Goal: Find specific page/section: Find specific page/section

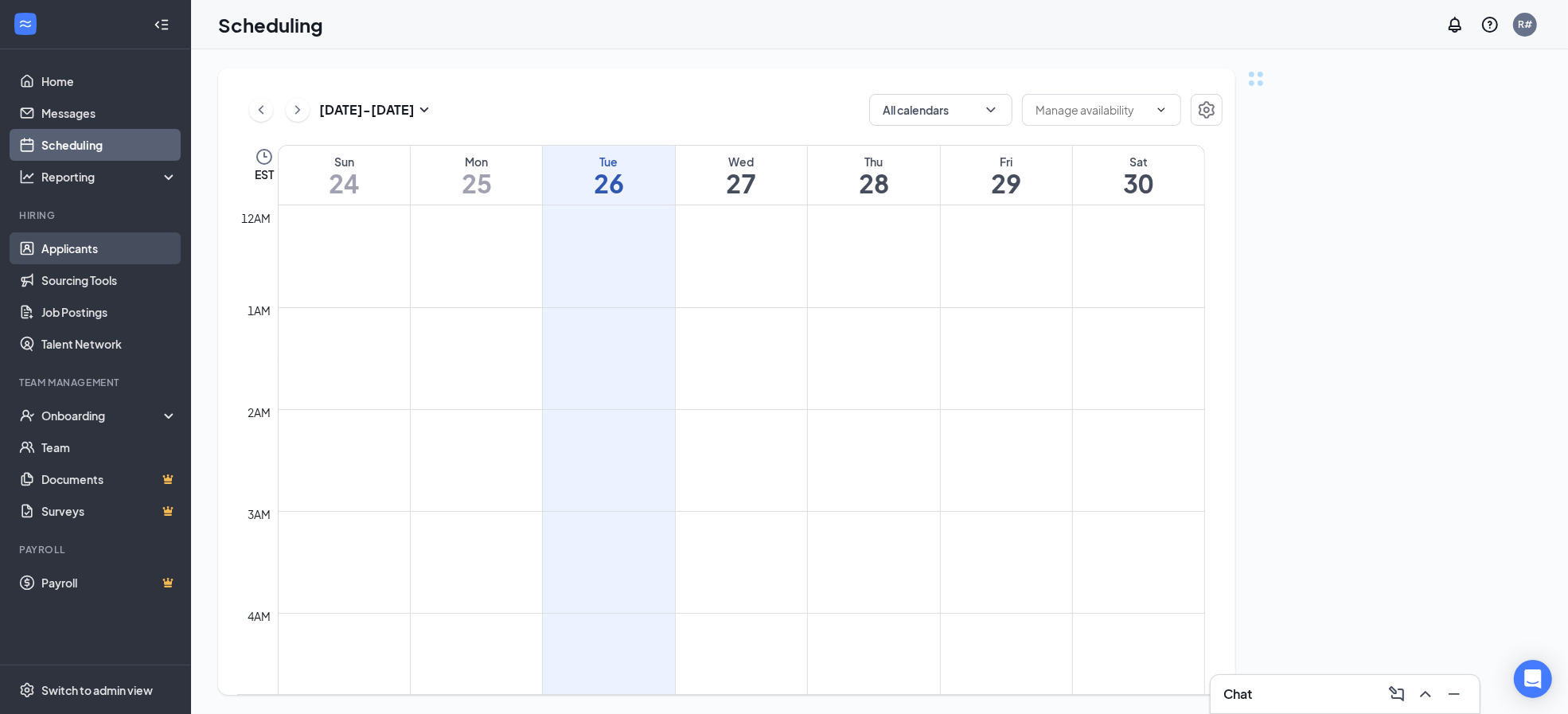
scroll to position [782, 0]
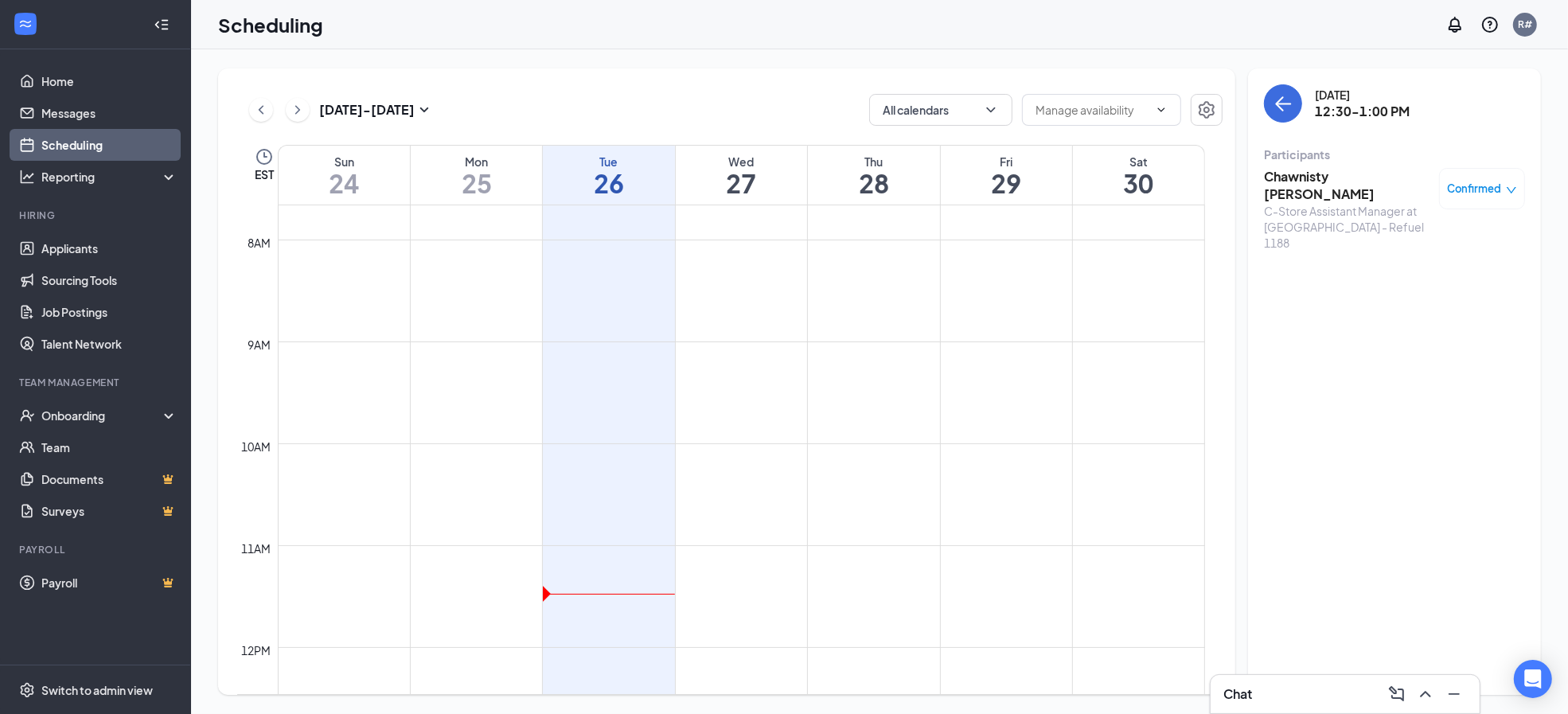
click at [1341, 179] on h3 "Chawnisty [PERSON_NAME]" at bounding box center [1347, 186] width 167 height 35
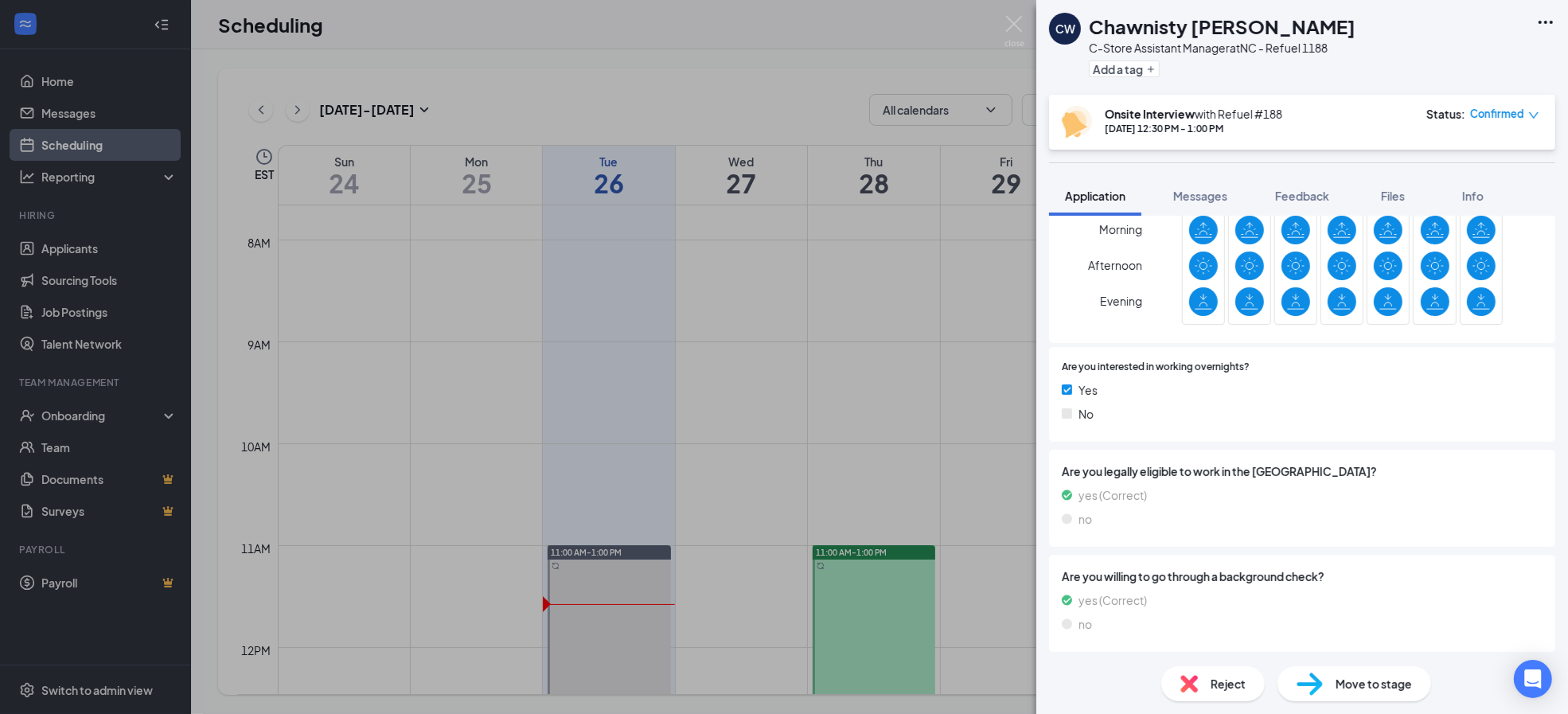
scroll to position [547, 0]
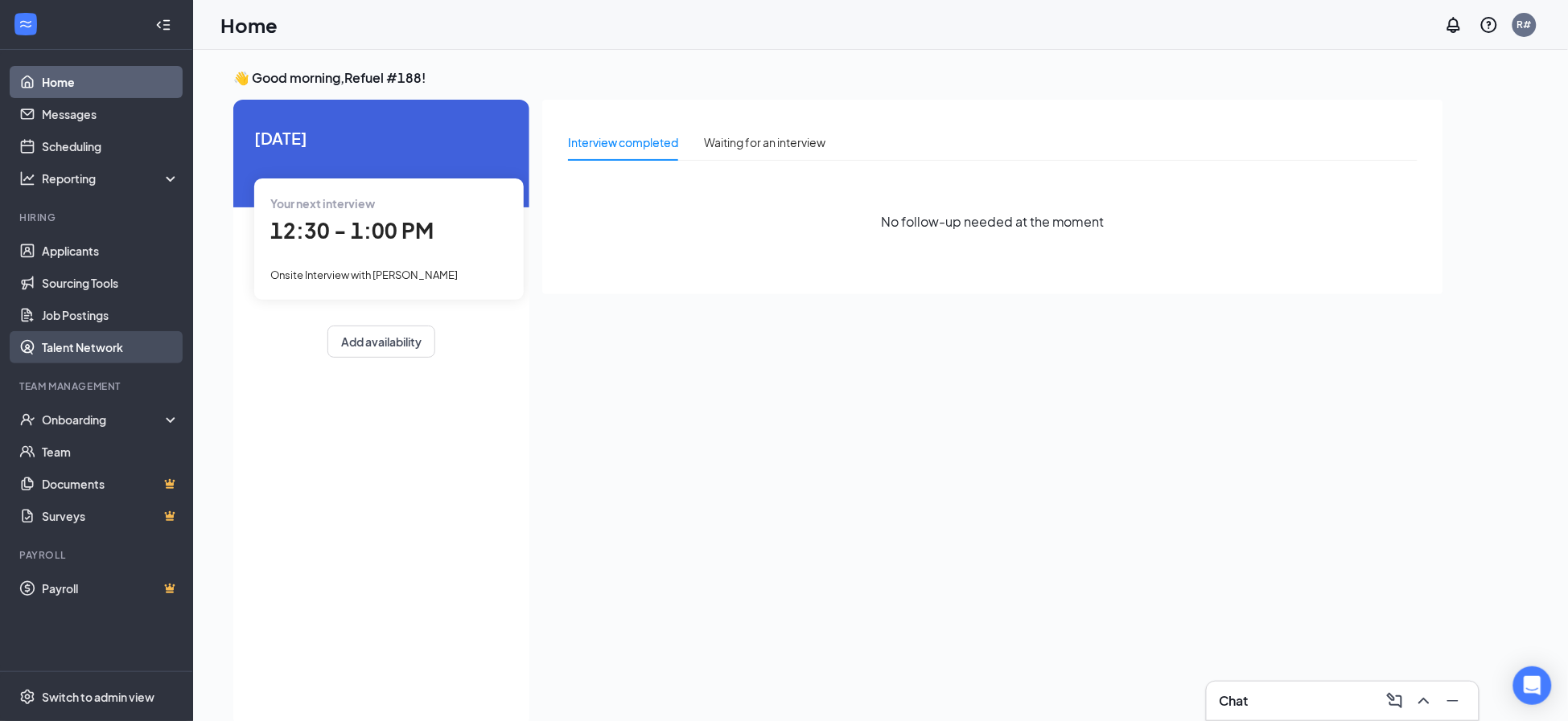
click at [92, 343] on link "Talent Network" at bounding box center [110, 347] width 138 height 32
